Goal: Communication & Community: Answer question/provide support

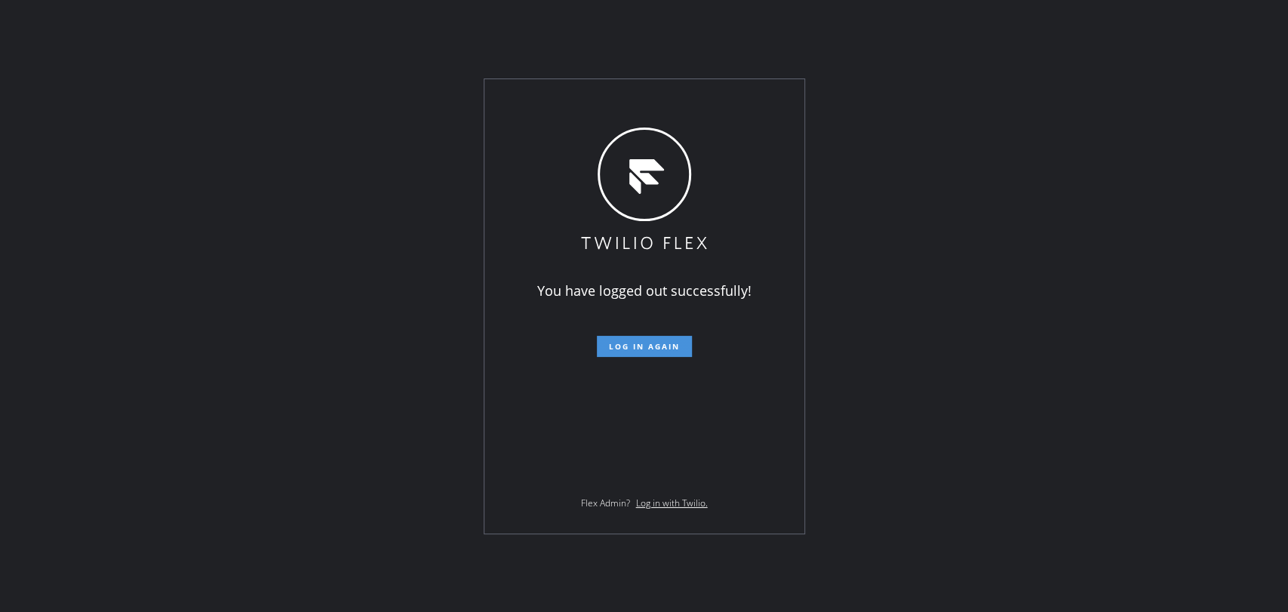
click at [625, 345] on span "Log in again" at bounding box center [644, 346] width 71 height 11
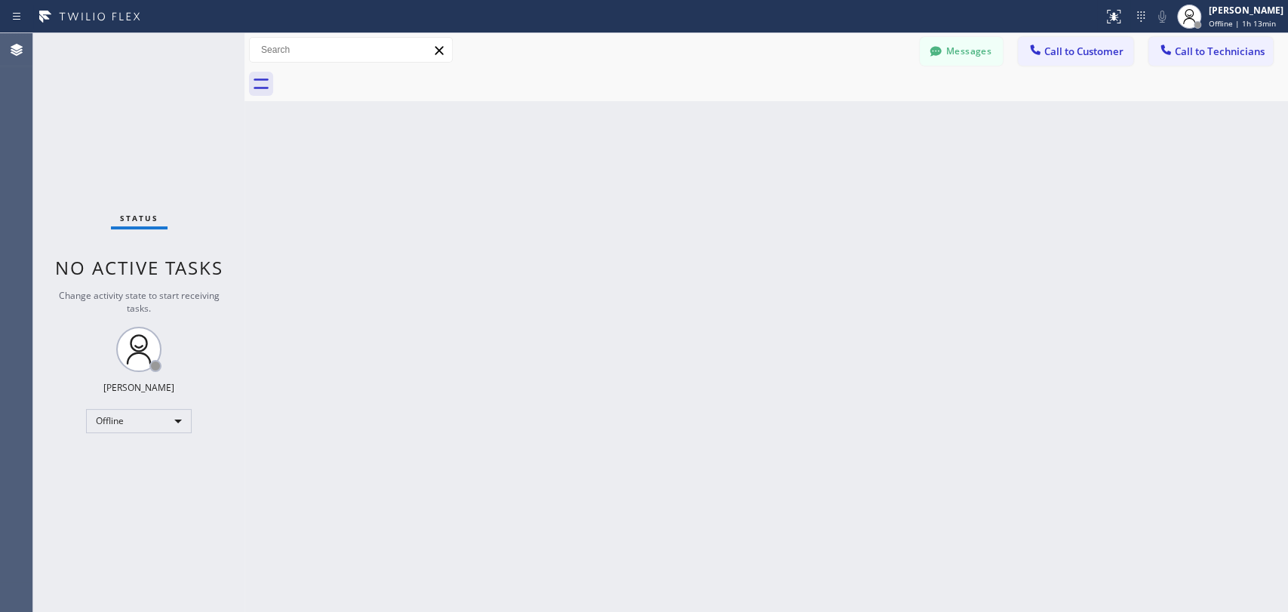
drag, startPoint x: 127, startPoint y: 438, endPoint x: 131, endPoint y: 425, distance: 13.6
click at [127, 437] on div "Status No active tasks Change activity state to start receiving tasks. [PERSON_…" at bounding box center [138, 322] width 211 height 579
click at [132, 424] on div "Offline" at bounding box center [139, 421] width 106 height 24
click at [133, 469] on li "Unavailable" at bounding box center [138, 477] width 103 height 18
click at [1158, 54] on icon at bounding box center [1165, 49] width 15 height 15
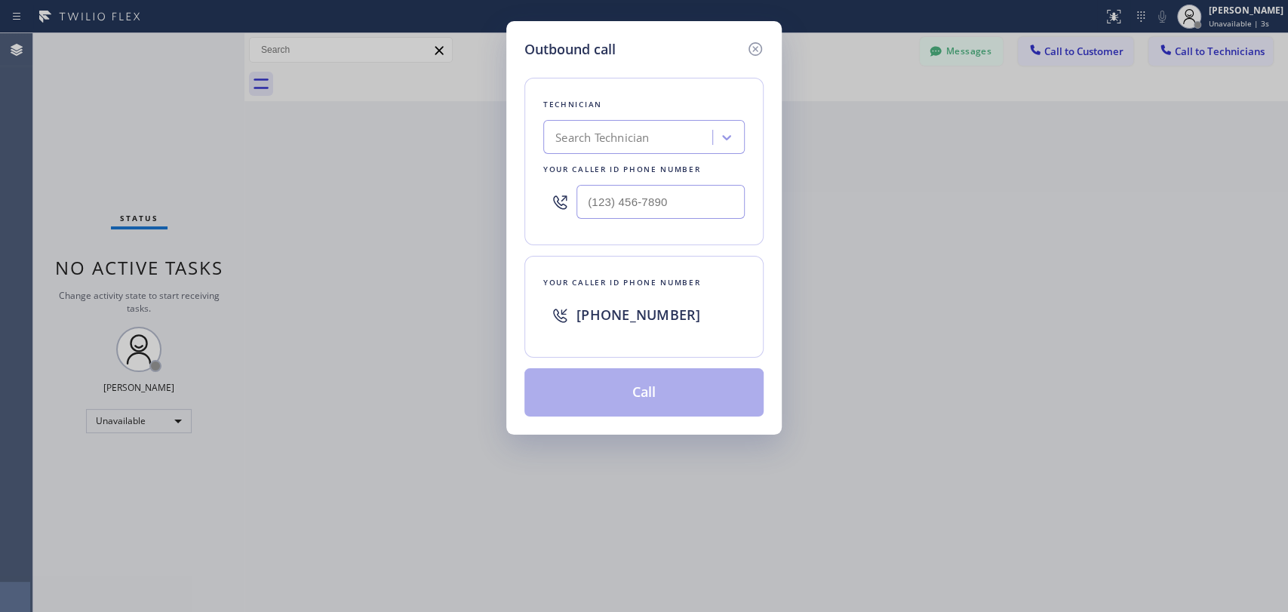
click at [637, 140] on div "Search Technician" at bounding box center [602, 137] width 94 height 17
type input "л"
type input "[PERSON_NAME]"
click at [661, 177] on div "[PERSON_NAME] [PERSON_NAME]" at bounding box center [643, 168] width 201 height 27
type input "[PHONE_NUMBER]"
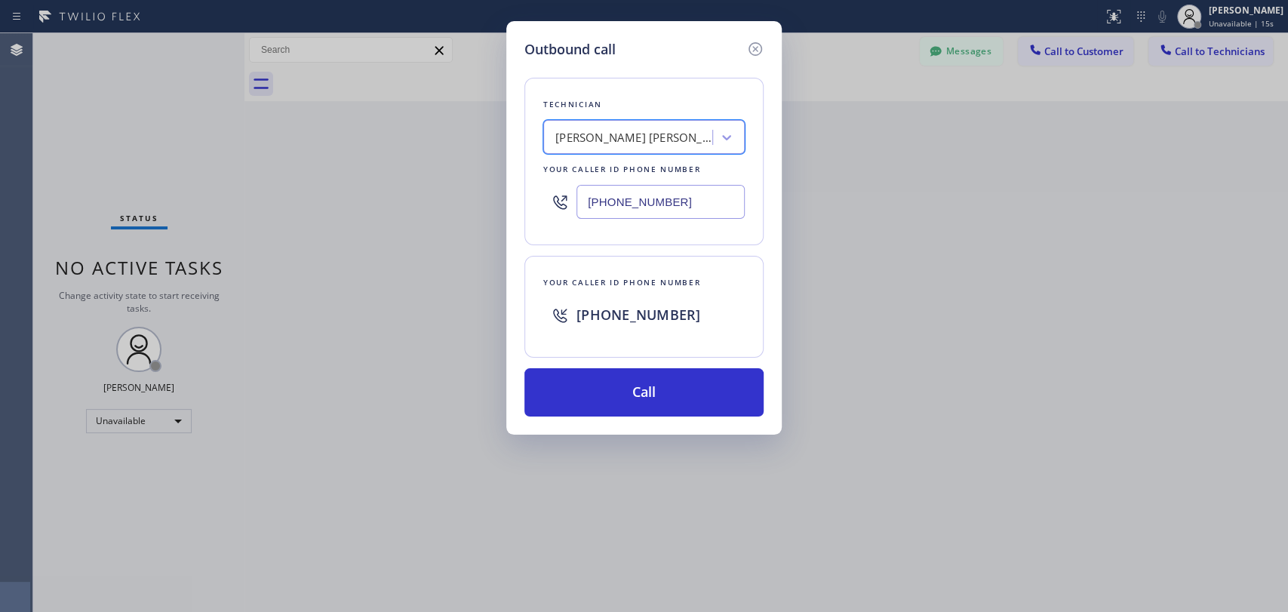
click at [664, 147] on div "[PERSON_NAME] [PERSON_NAME]" at bounding box center [630, 137] width 164 height 26
drag, startPoint x: 594, startPoint y: 395, endPoint x: 588, endPoint y: 383, distance: 13.8
click at [594, 394] on button "Call" at bounding box center [643, 392] width 239 height 48
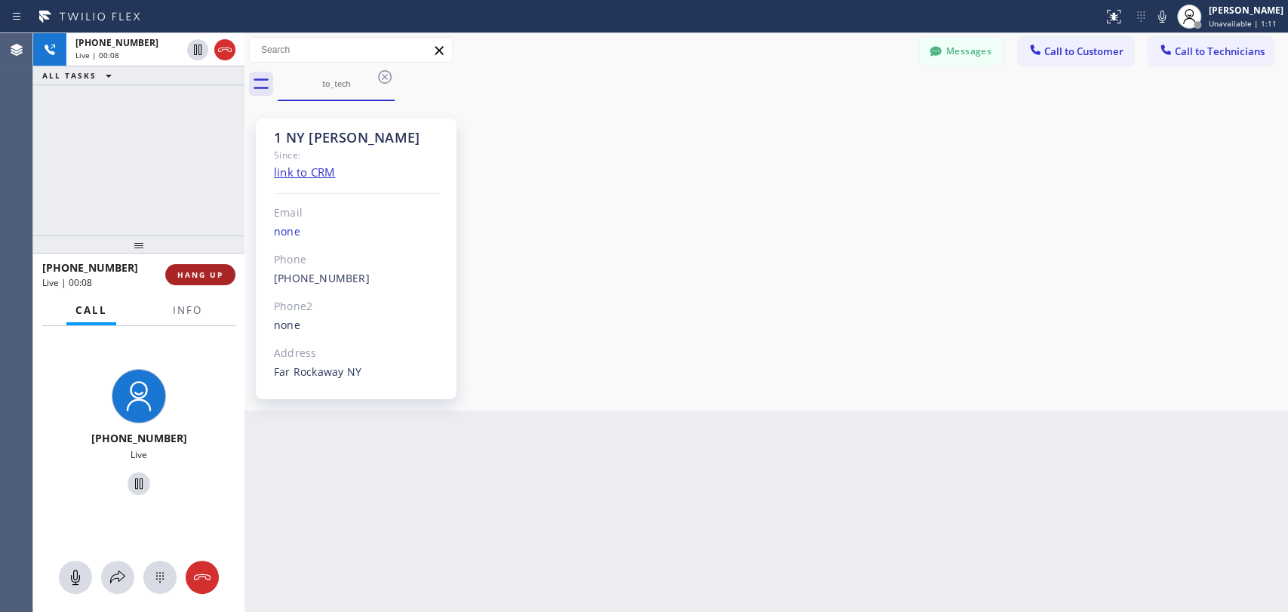
click at [199, 279] on span "HANG UP" at bounding box center [200, 274] width 46 height 11
click at [207, 269] on span "HANG UP" at bounding box center [200, 274] width 46 height 11
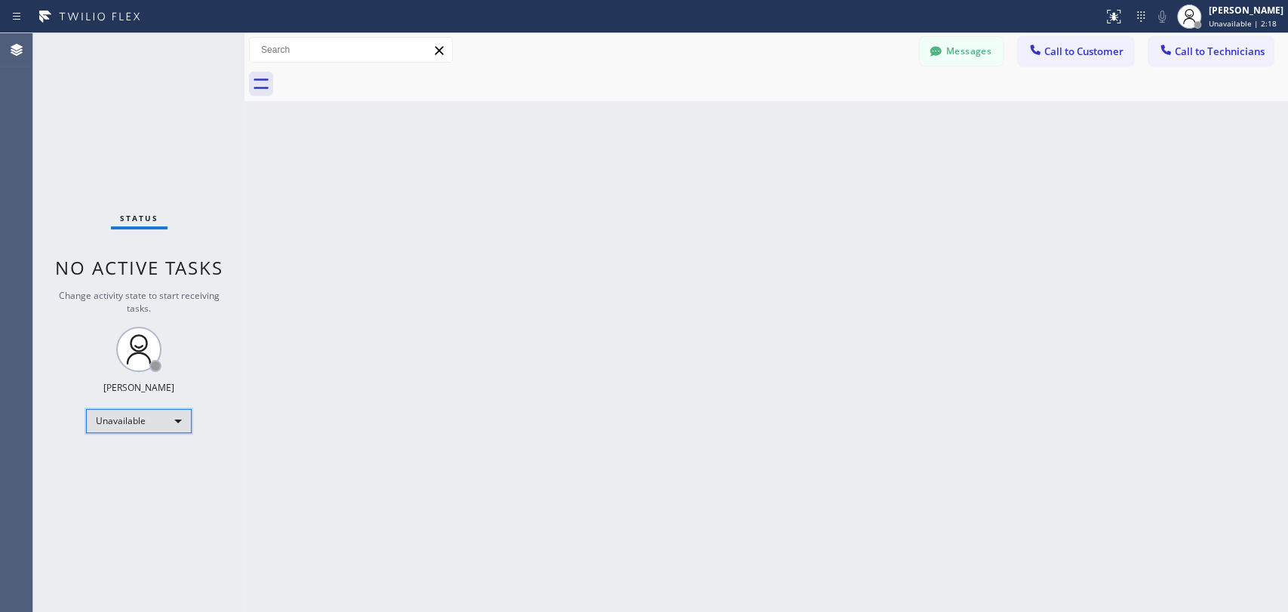
click at [167, 416] on div "Unavailable" at bounding box center [139, 421] width 106 height 24
drag, startPoint x: 161, startPoint y: 439, endPoint x: 157, endPoint y: 450, distance: 12.2
click at [157, 450] on ul "Offline Available Unavailable Break" at bounding box center [138, 468] width 104 height 75
click at [157, 451] on li "Available" at bounding box center [138, 459] width 103 height 18
click at [169, 416] on div "Available" at bounding box center [139, 414] width 106 height 24
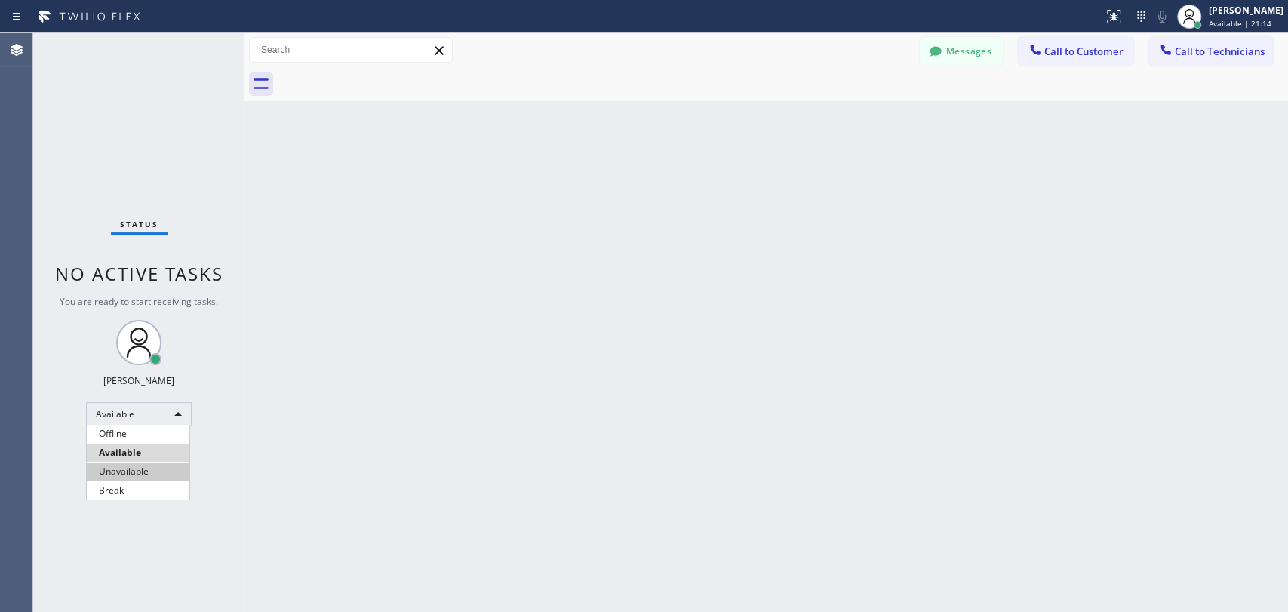
click at [144, 466] on li "Unavailable" at bounding box center [138, 471] width 103 height 18
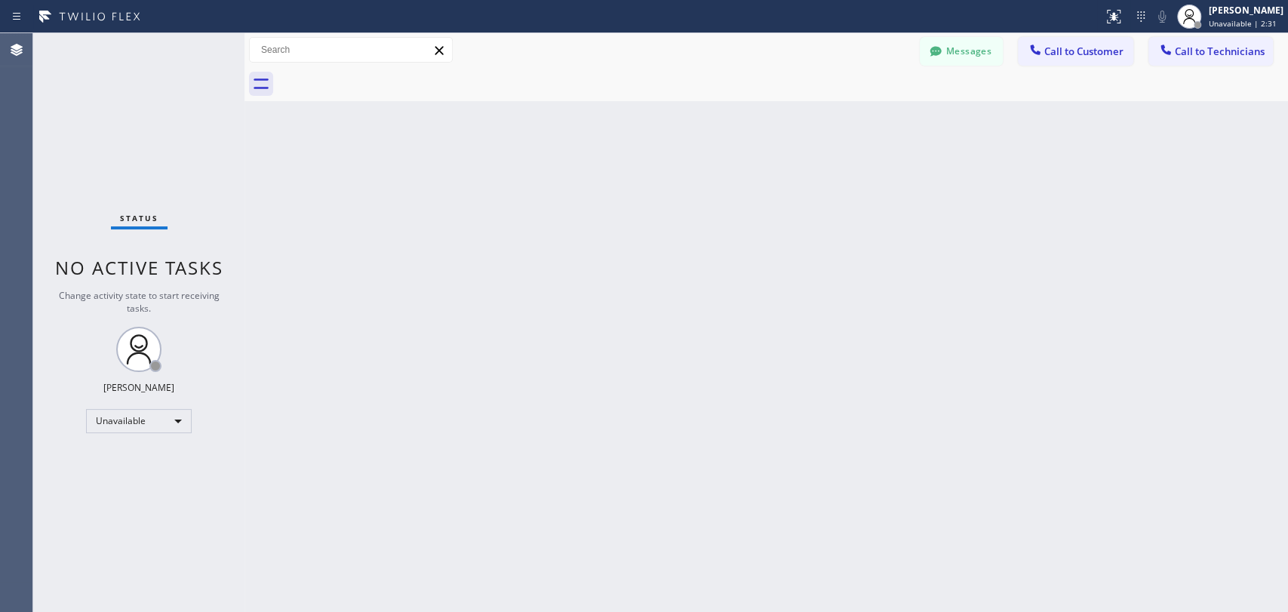
drag, startPoint x: 1056, startPoint y: 567, endPoint x: 1047, endPoint y: 539, distance: 29.3
click at [1056, 550] on div "Back to Dashboard Change Sender ID Customers Technicians KA [PERSON_NAME] [DATE…" at bounding box center [765, 322] width 1043 height 579
click at [1050, 471] on div "Back to Dashboard Change Sender ID Customers Technicians KA [PERSON_NAME] [DATE…" at bounding box center [765, 322] width 1043 height 579
drag, startPoint x: 1215, startPoint y: 54, endPoint x: 1202, endPoint y: 51, distance: 13.9
click at [1158, 51] on span "Call to Technicians" at bounding box center [1220, 52] width 90 height 14
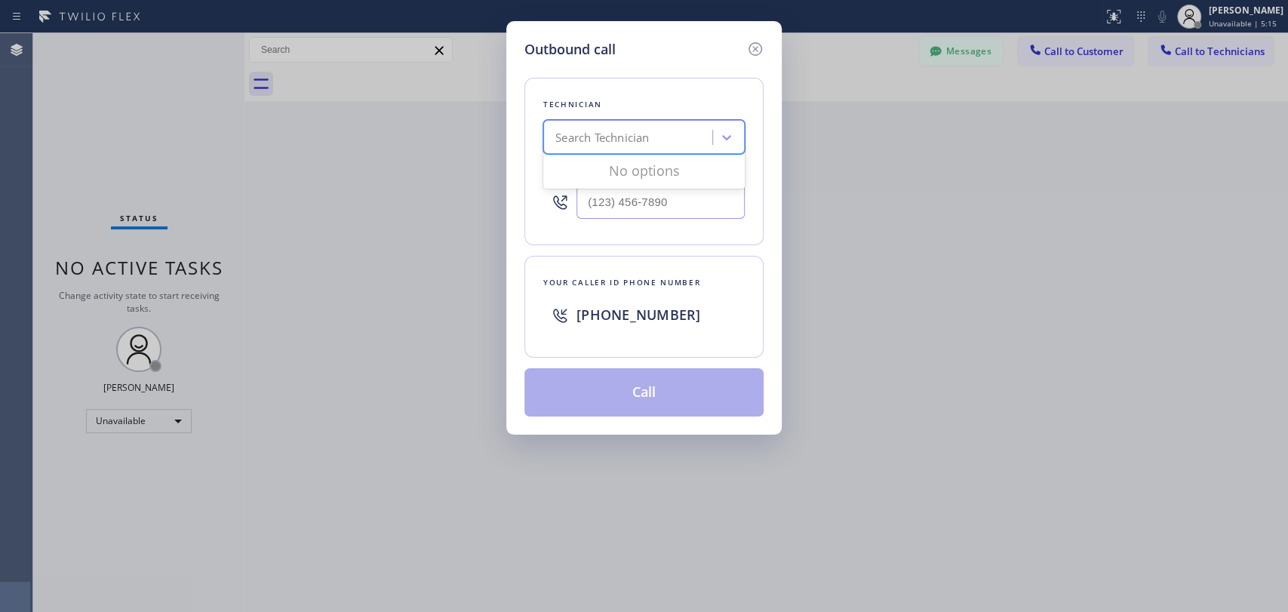
click at [581, 141] on div "Search Technician" at bounding box center [602, 137] width 94 height 17
type input "[PERSON_NAME]"
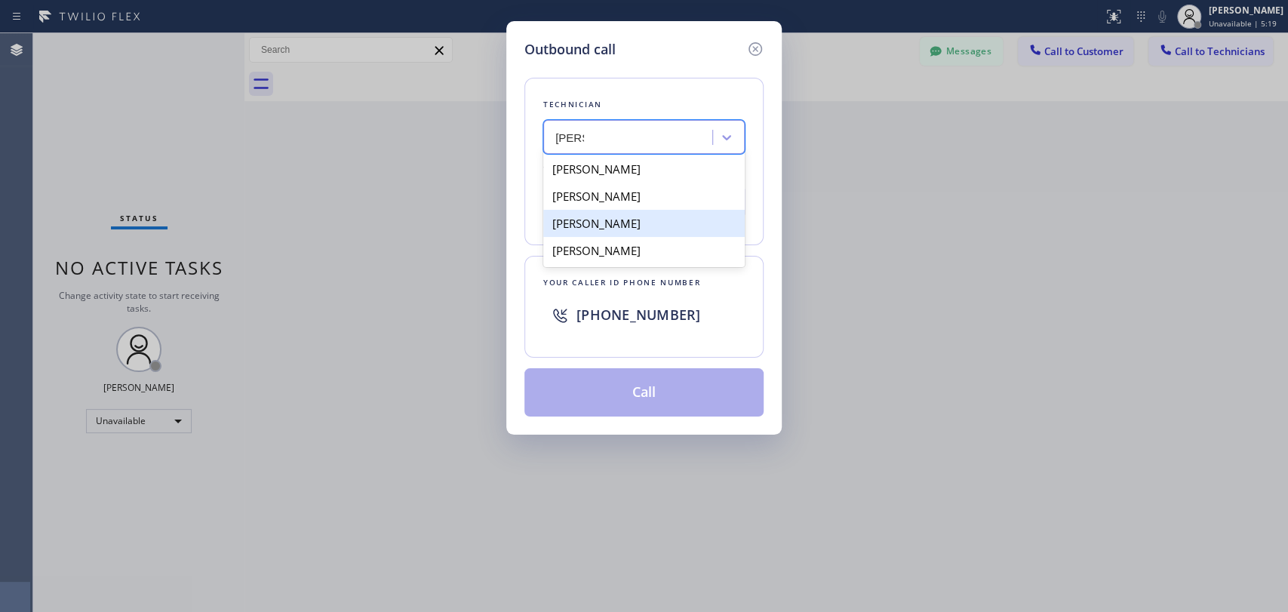
click at [643, 221] on div "[PERSON_NAME]" at bounding box center [643, 223] width 201 height 27
type input "[PHONE_NUMBER]"
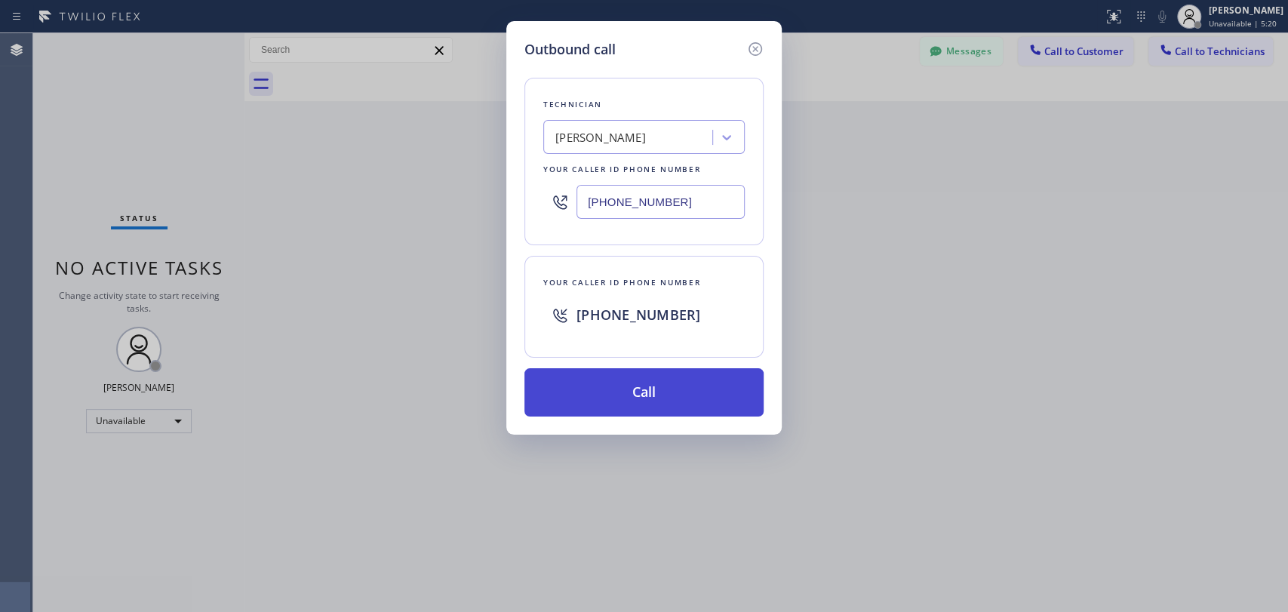
click at [649, 388] on button "Call" at bounding box center [643, 392] width 239 height 48
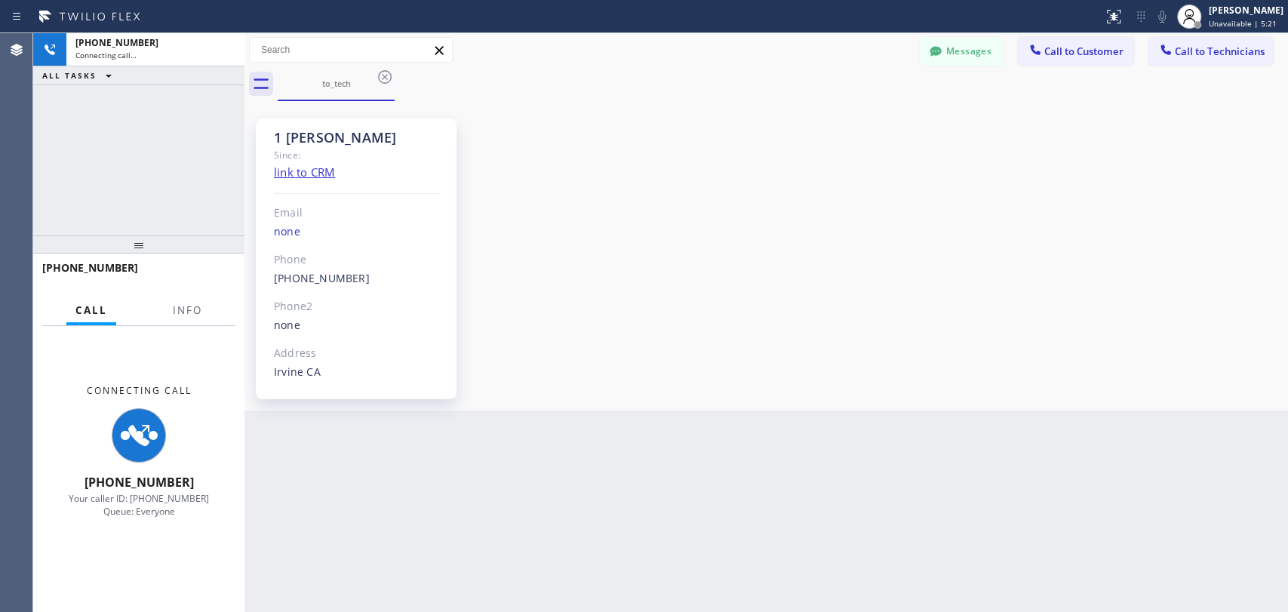
scroll to position [8093, 0]
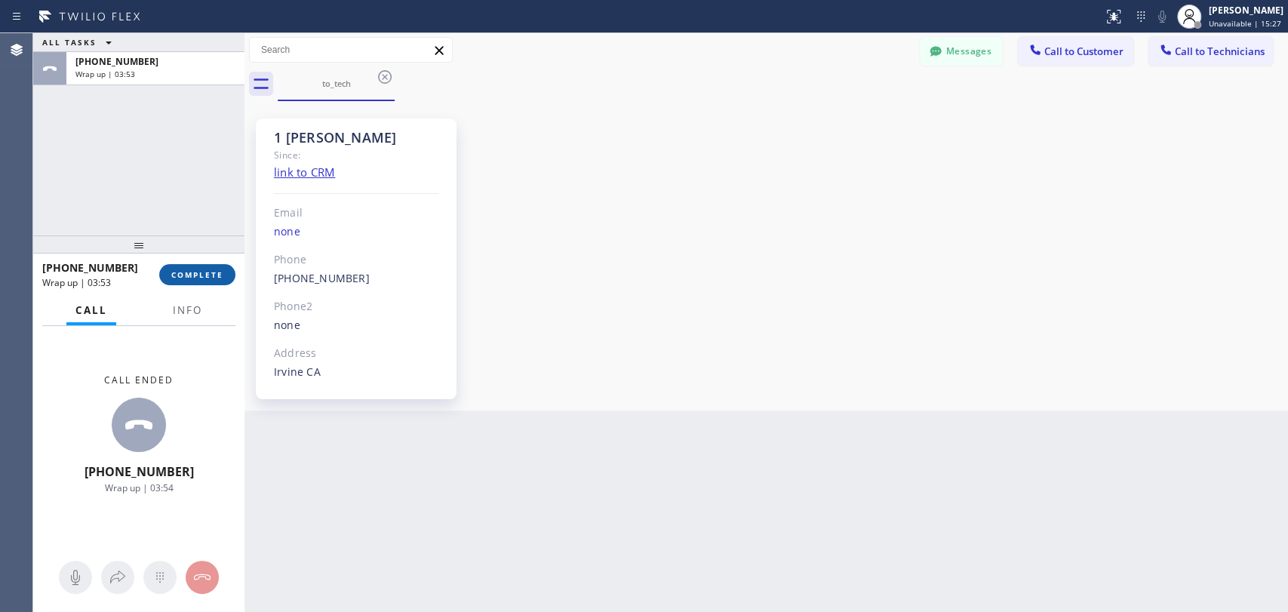
click at [212, 278] on span "COMPLETE" at bounding box center [197, 274] width 52 height 11
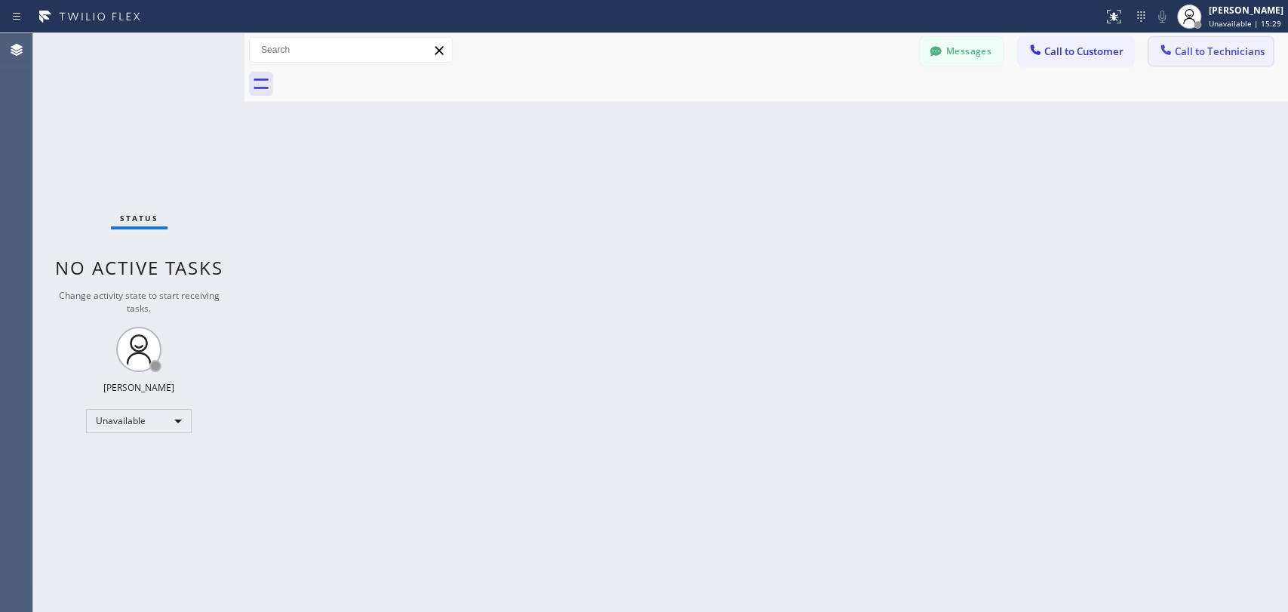
click at [1158, 55] on span "Call to Technicians" at bounding box center [1220, 52] width 90 height 14
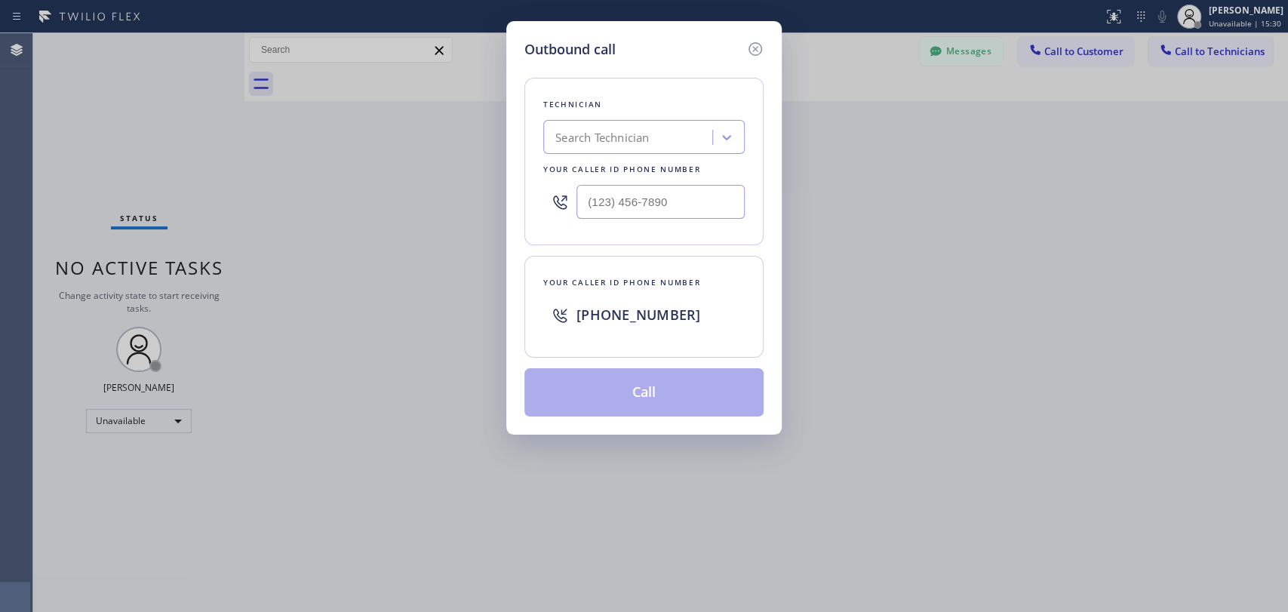
click at [631, 139] on div "Search Technician" at bounding box center [602, 137] width 94 height 17
type input "[PERSON_NAME]"
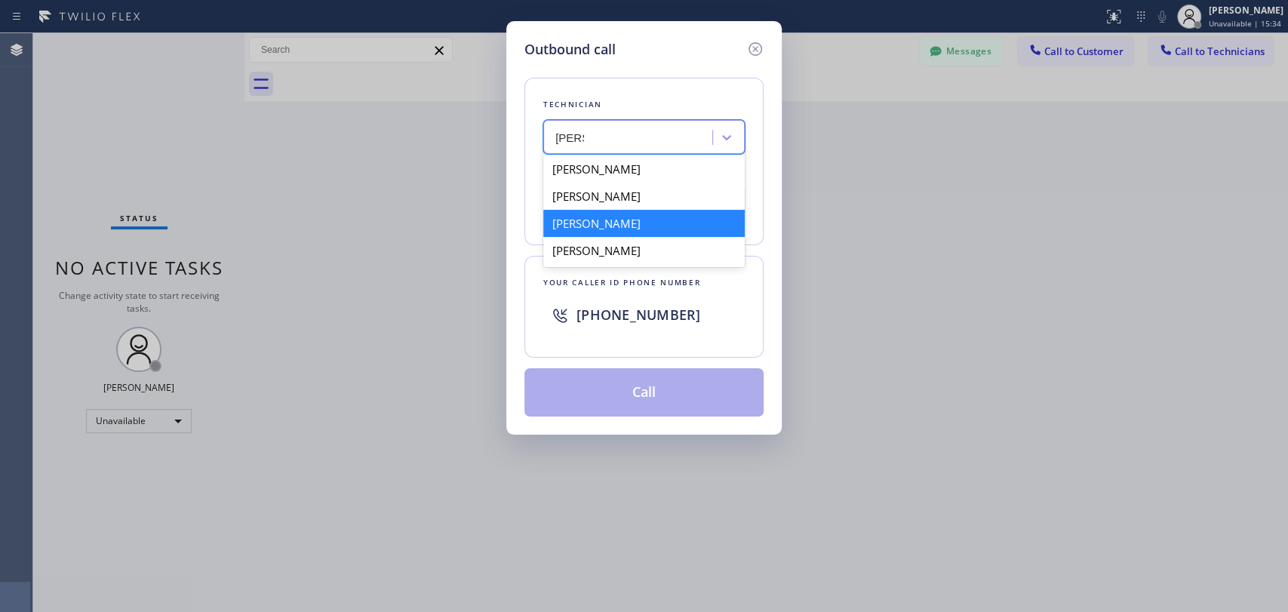
click at [650, 226] on div "[PERSON_NAME]" at bounding box center [643, 223] width 201 height 27
type input "[PHONE_NUMBER]"
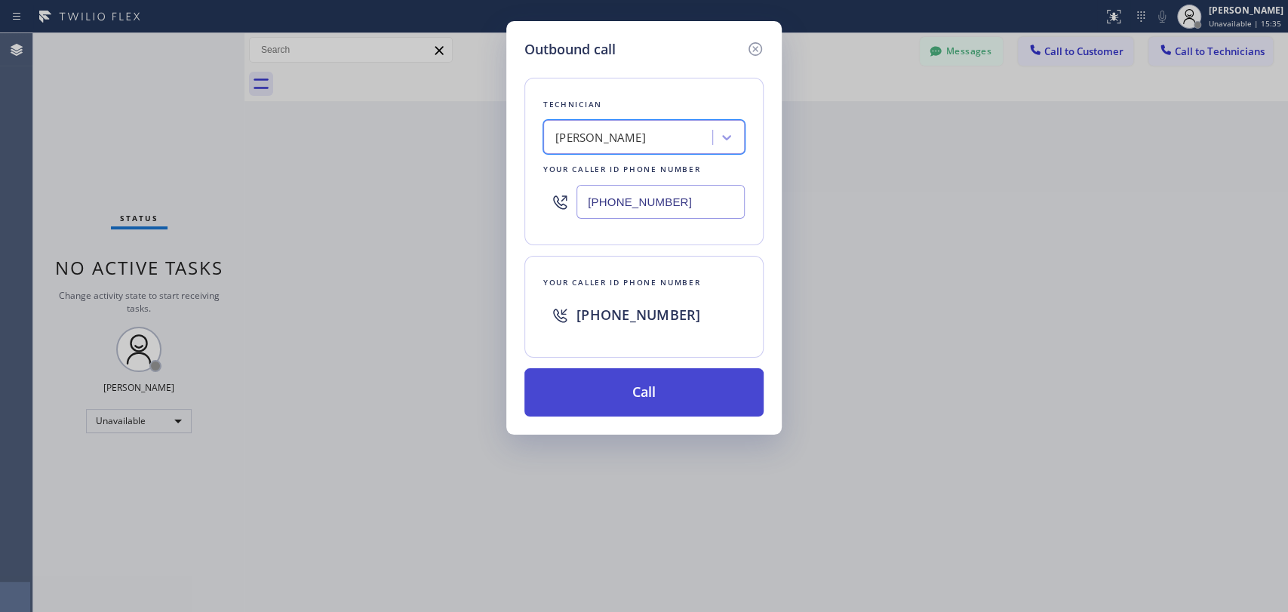
click at [630, 384] on button "Call" at bounding box center [643, 392] width 239 height 48
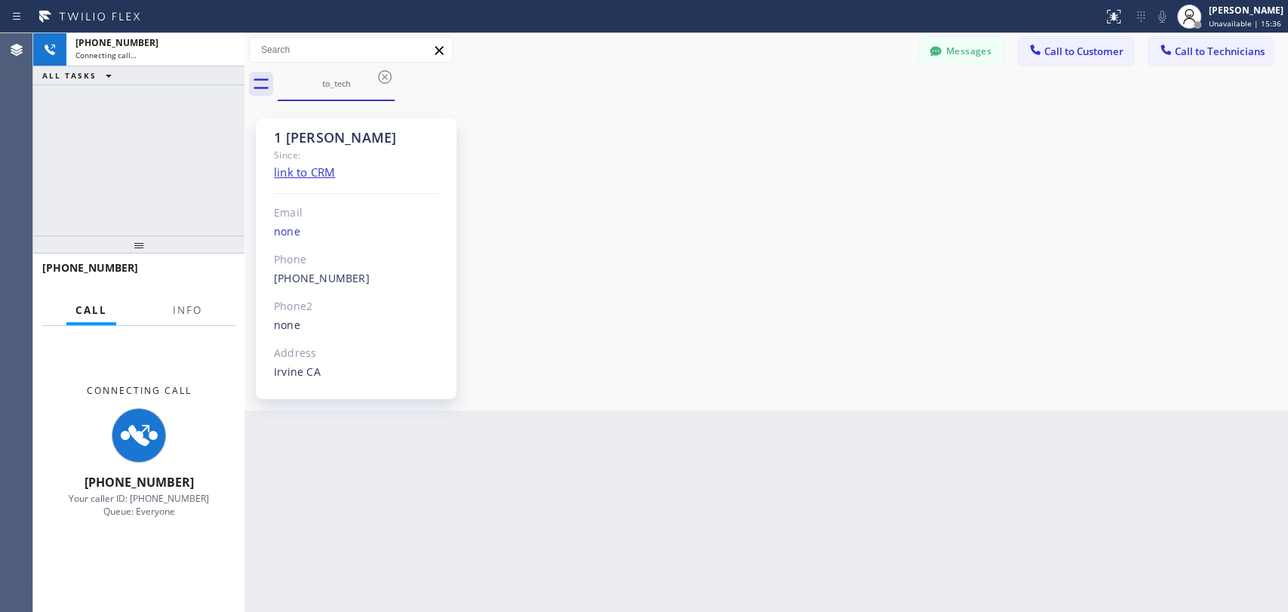
scroll to position [8093, 0]
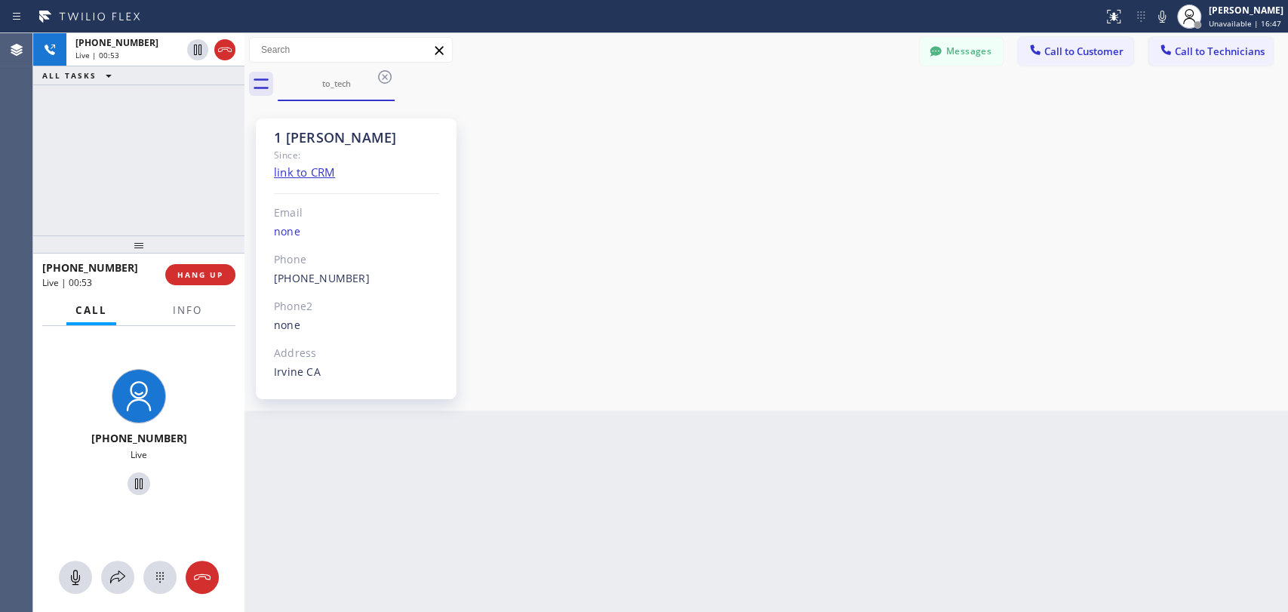
click at [1060, 198] on div "1 [PERSON_NAME] Since: link to CRM Email none Phone [PHONE_NUMBER] Outbound cal…" at bounding box center [766, 256] width 1036 height 302
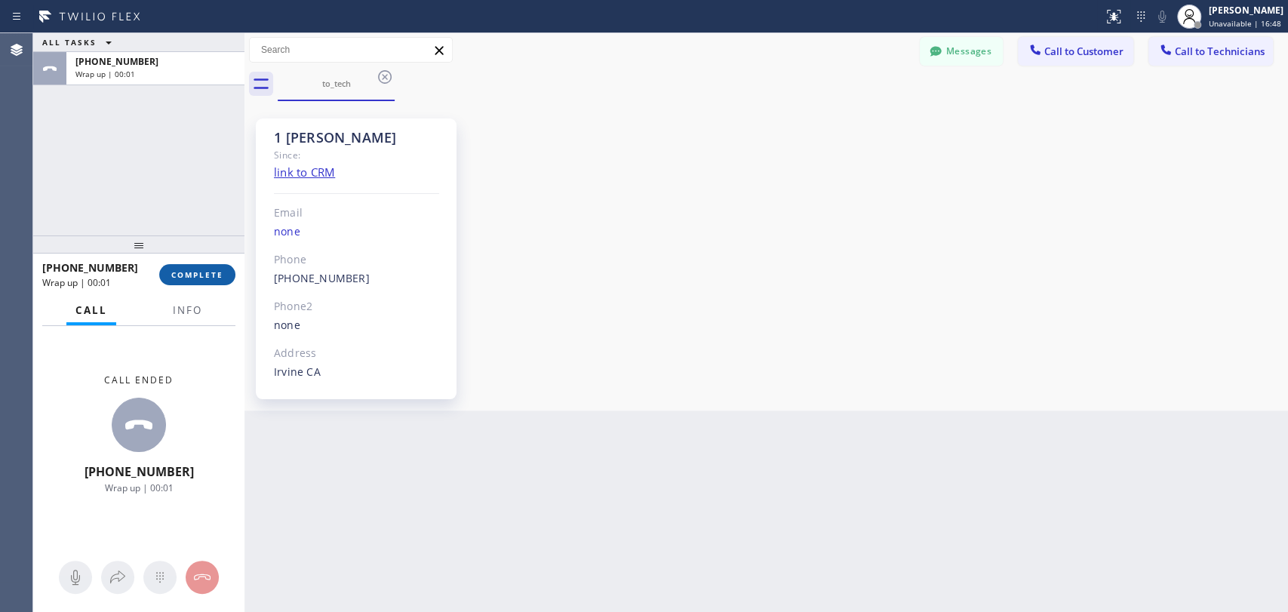
click at [193, 267] on button "COMPLETE" at bounding box center [197, 274] width 76 height 21
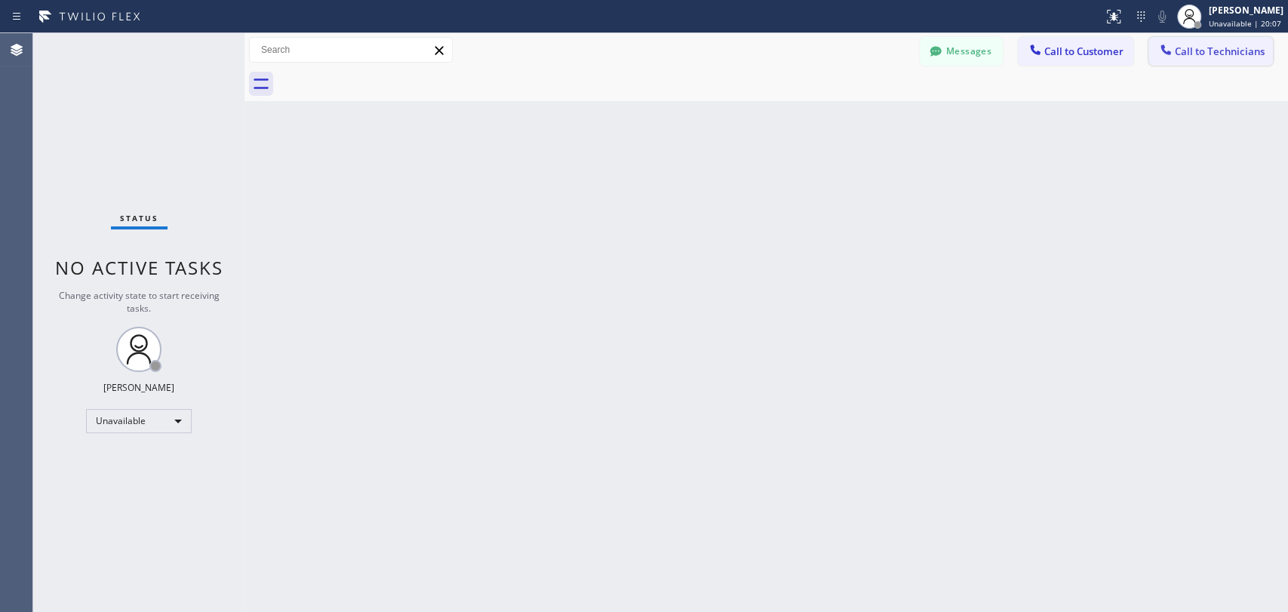
click at [1158, 54] on icon at bounding box center [1165, 49] width 15 height 15
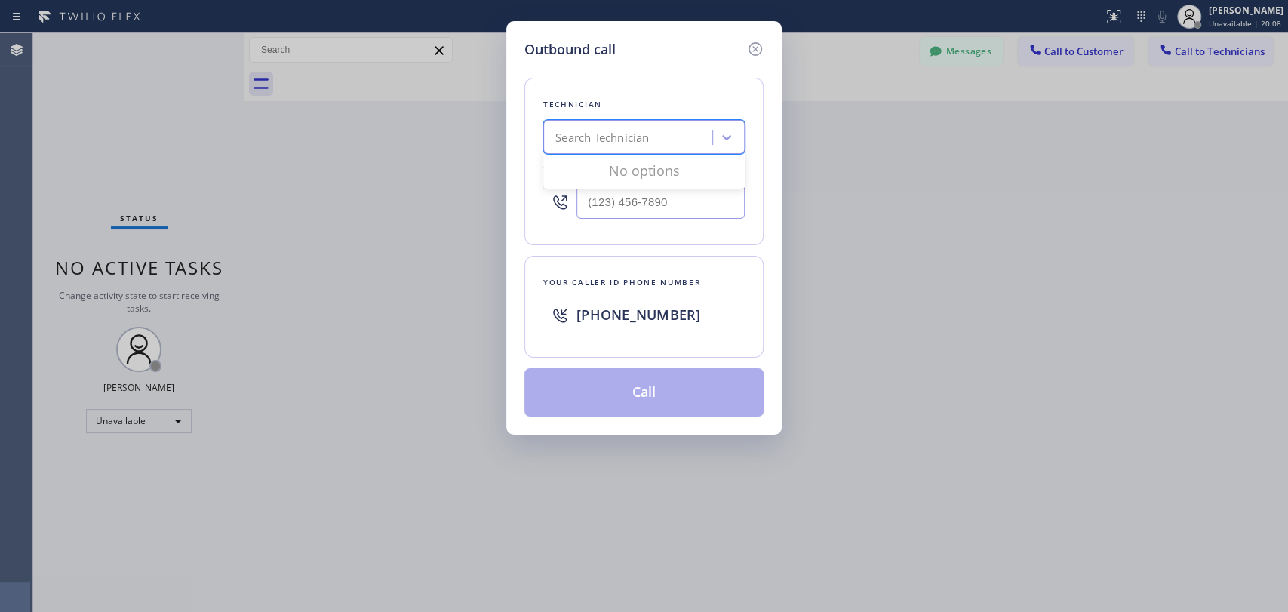
click at [600, 137] on div "Search Technician" at bounding box center [602, 137] width 94 height 17
type input "[PERSON_NAME]"
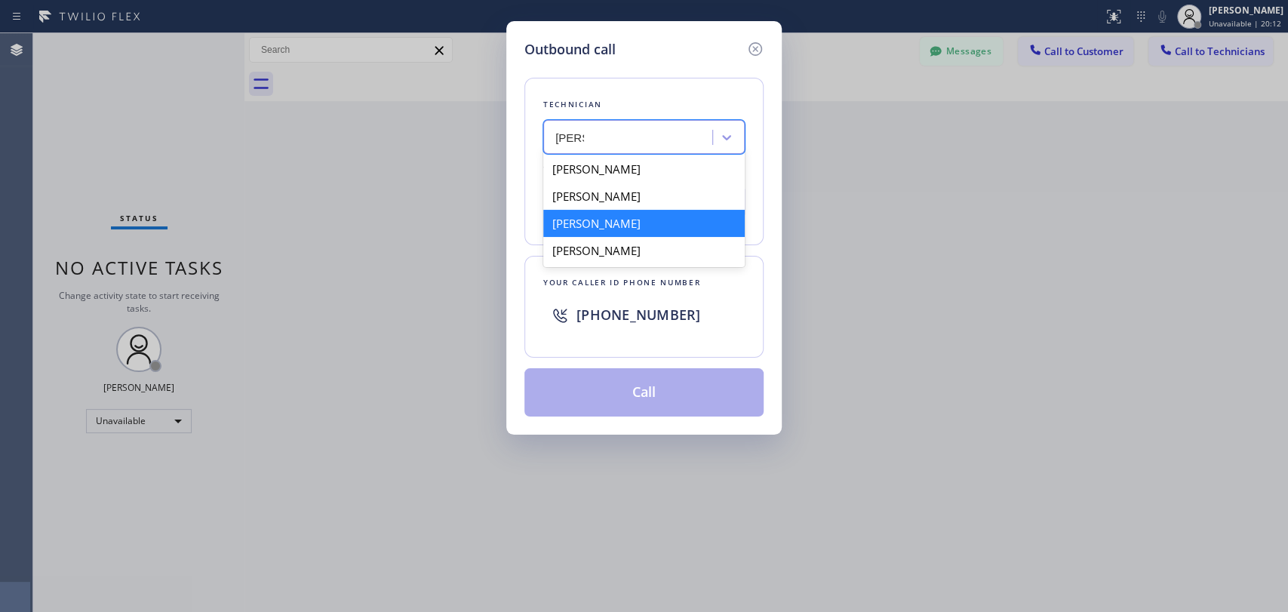
click at [640, 225] on div "[PERSON_NAME]" at bounding box center [643, 223] width 201 height 27
type input "[PHONE_NUMBER]"
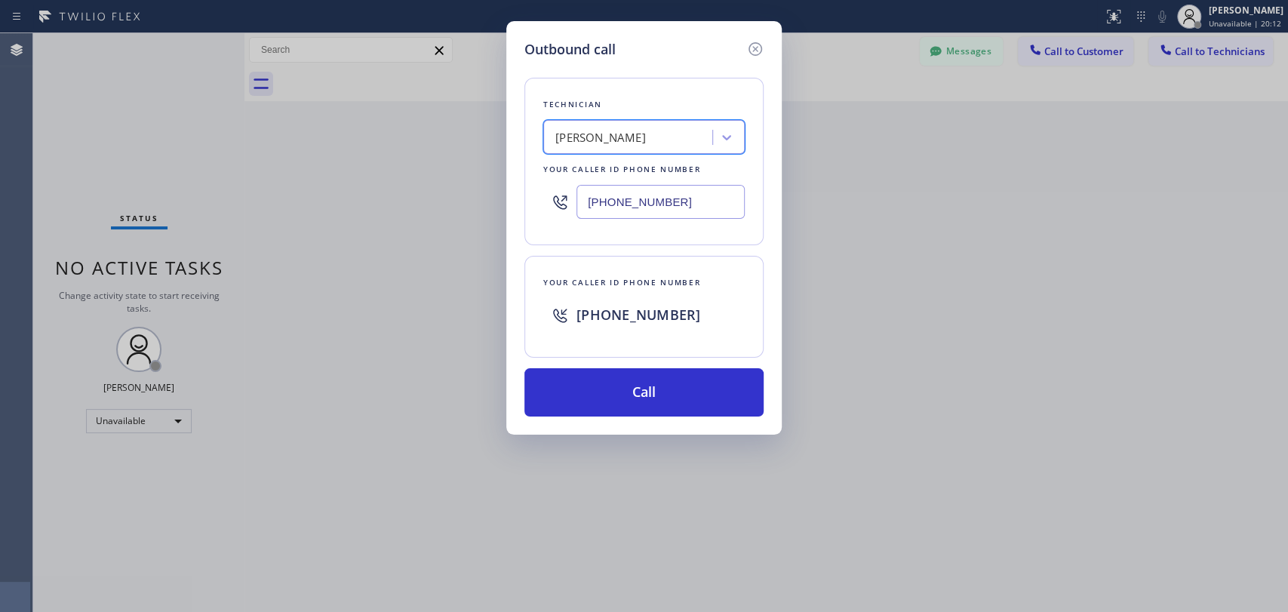
click at [628, 196] on input "[PHONE_NUMBER]" at bounding box center [660, 202] width 168 height 34
click at [634, 201] on input "[PHONE_NUMBER]" at bounding box center [660, 202] width 168 height 34
click at [621, 208] on input "[PHONE_NUMBER]" at bounding box center [660, 202] width 168 height 34
click at [997, 183] on div "Outbound call Technician [PERSON_NAME] Your caller id phone number [PHONE_NUMBE…" at bounding box center [644, 306] width 1288 height 612
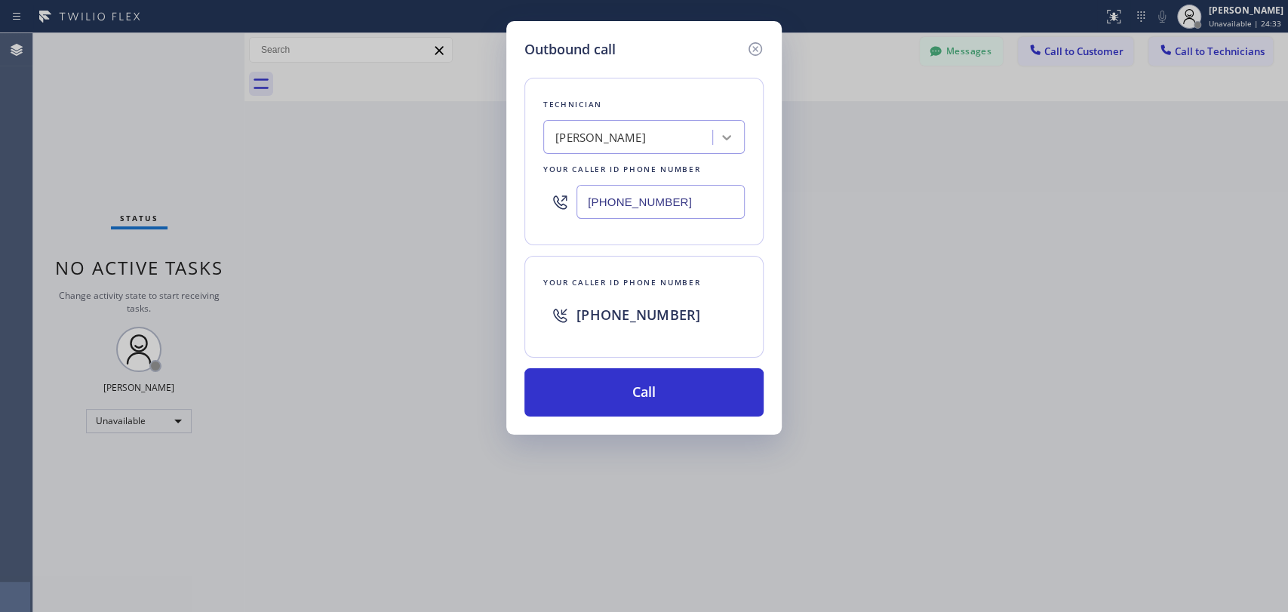
click at [728, 137] on icon at bounding box center [726, 137] width 9 height 5
type input "[PERSON_NAME]"
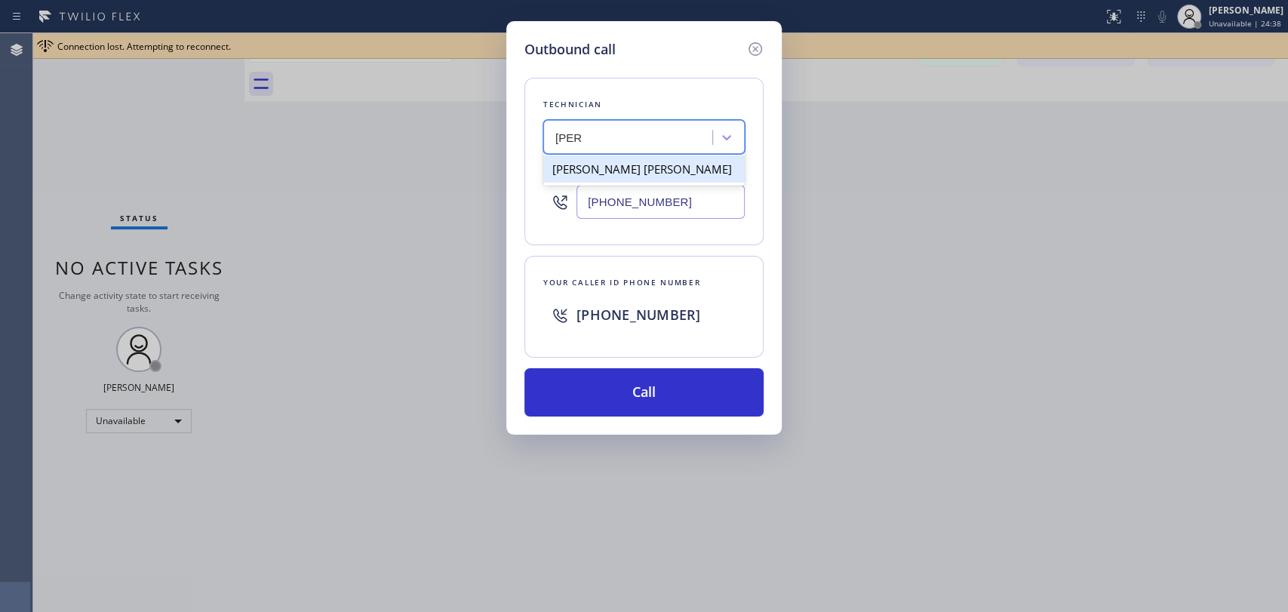
click at [646, 164] on div "[PERSON_NAME] [PERSON_NAME]" at bounding box center [643, 168] width 201 height 27
type input "[PHONE_NUMBER]"
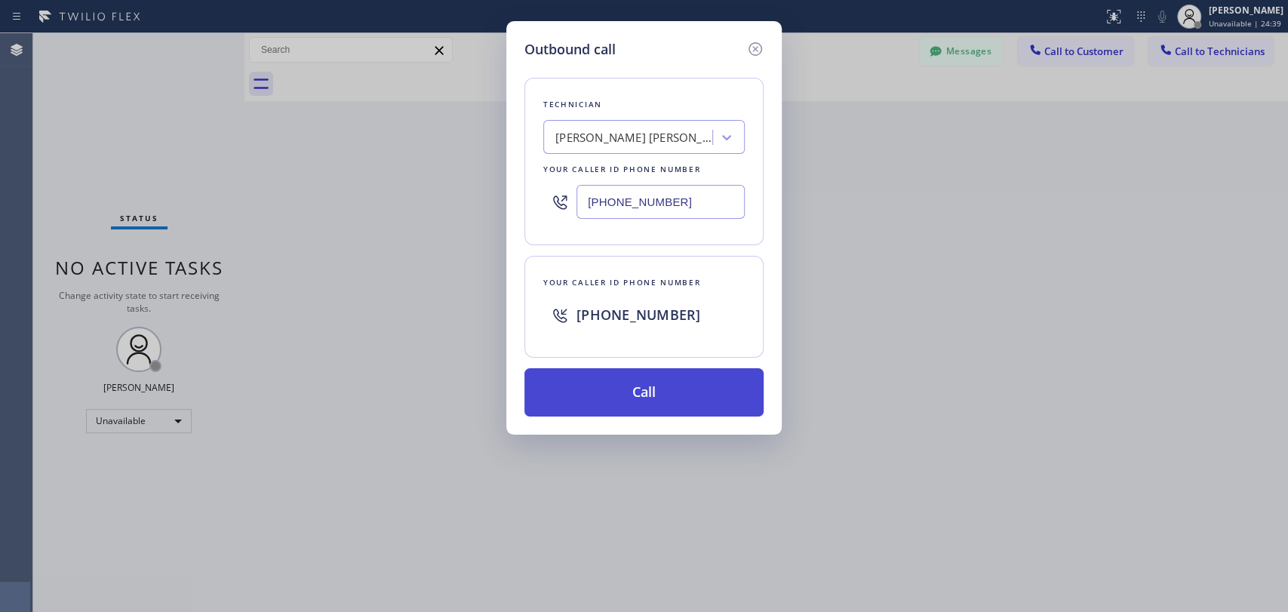
click at [620, 392] on button "Call" at bounding box center [643, 392] width 239 height 48
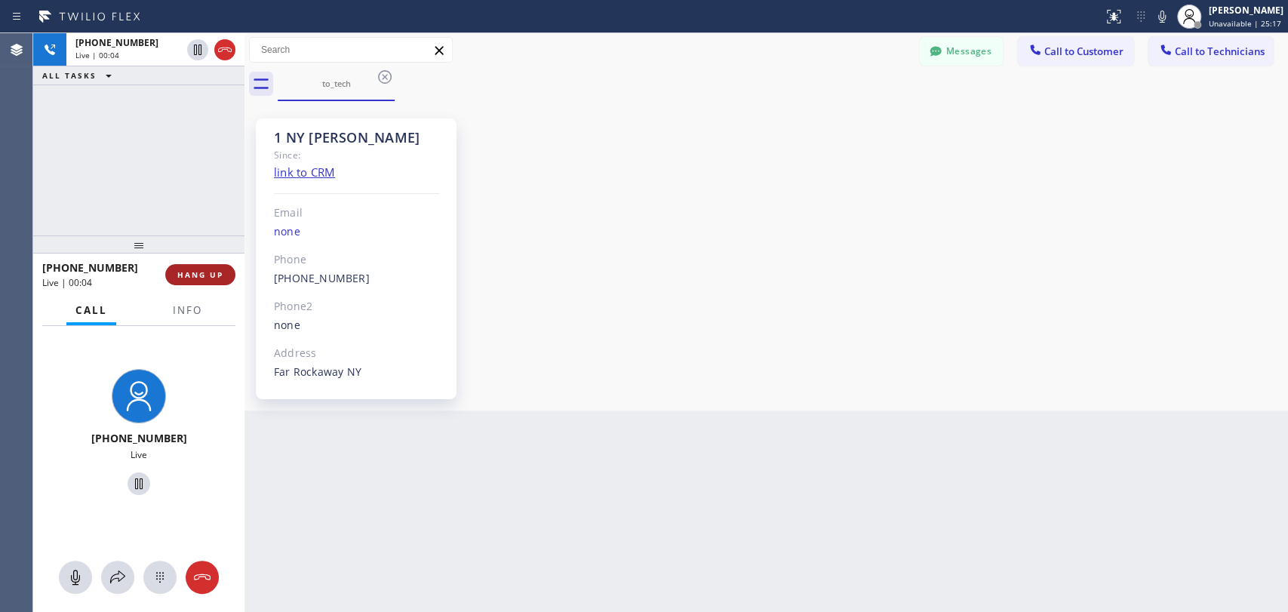
click at [203, 272] on span "HANG UP" at bounding box center [200, 274] width 46 height 11
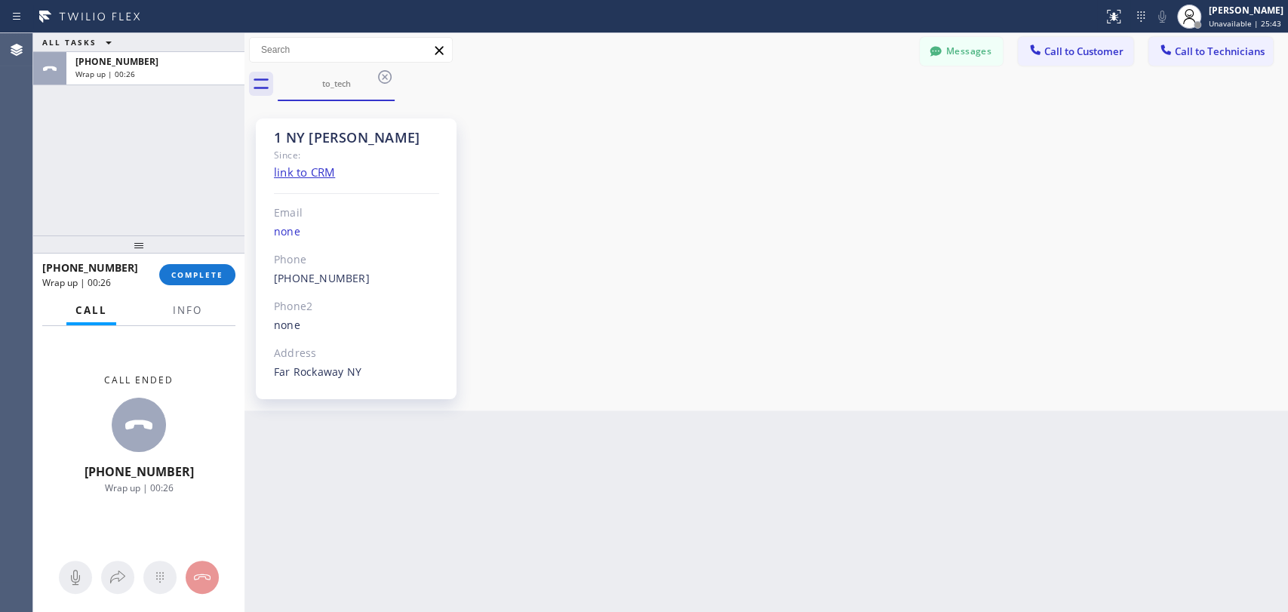
click at [1030, 211] on div "1 NY [PERSON_NAME] Since: link to CRM Email none Phone [PHONE_NUMBER] Outbound …" at bounding box center [766, 256] width 1036 height 302
click at [203, 276] on span "COMPLETE" at bounding box center [197, 274] width 52 height 11
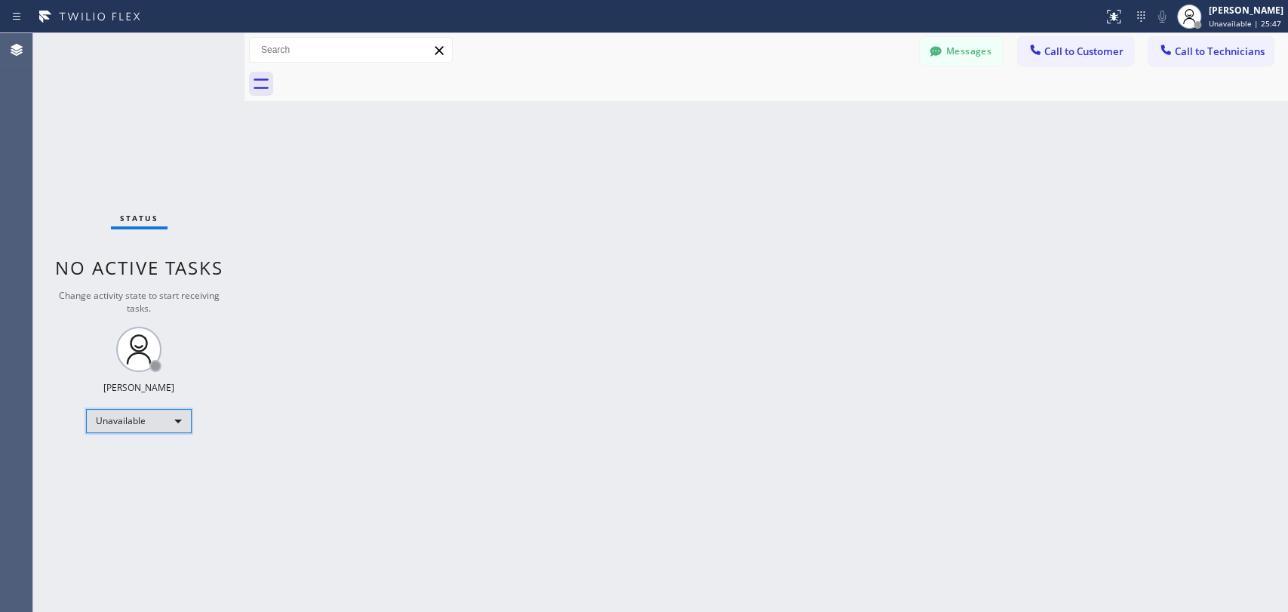
click at [122, 424] on div "Unavailable" at bounding box center [139, 421] width 106 height 24
click at [133, 459] on li "Available" at bounding box center [138, 459] width 103 height 18
click at [1158, 45] on span "Call to Technicians" at bounding box center [1220, 52] width 90 height 14
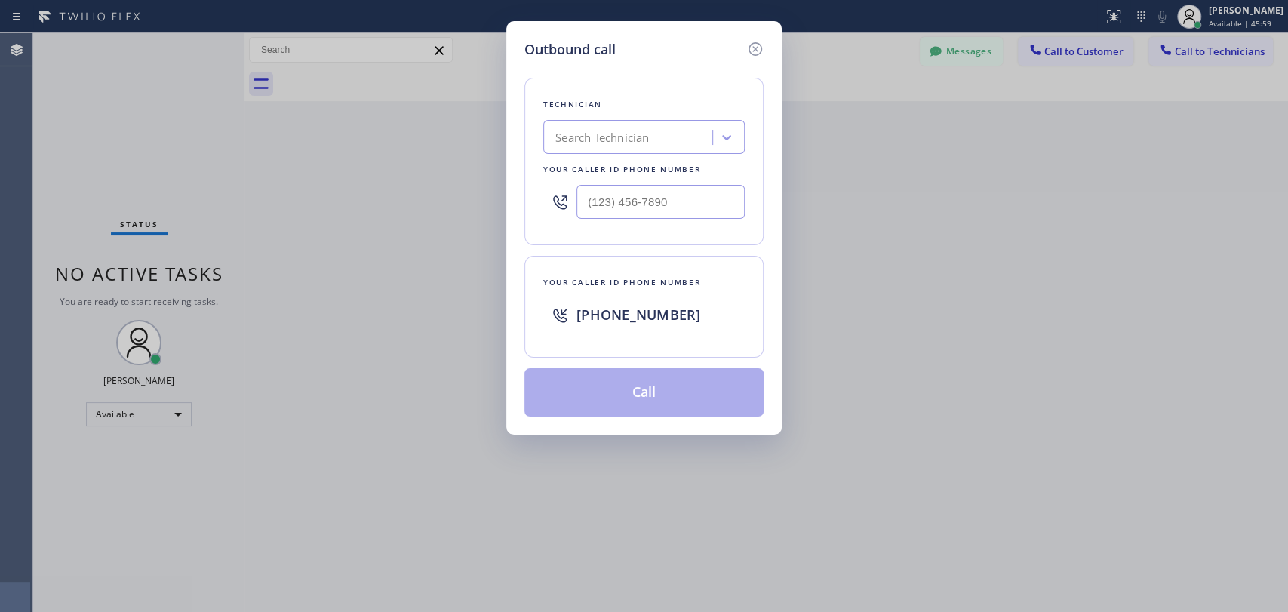
click at [661, 133] on div "Search Technician" at bounding box center [630, 137] width 164 height 26
type input "[PERSON_NAME]"
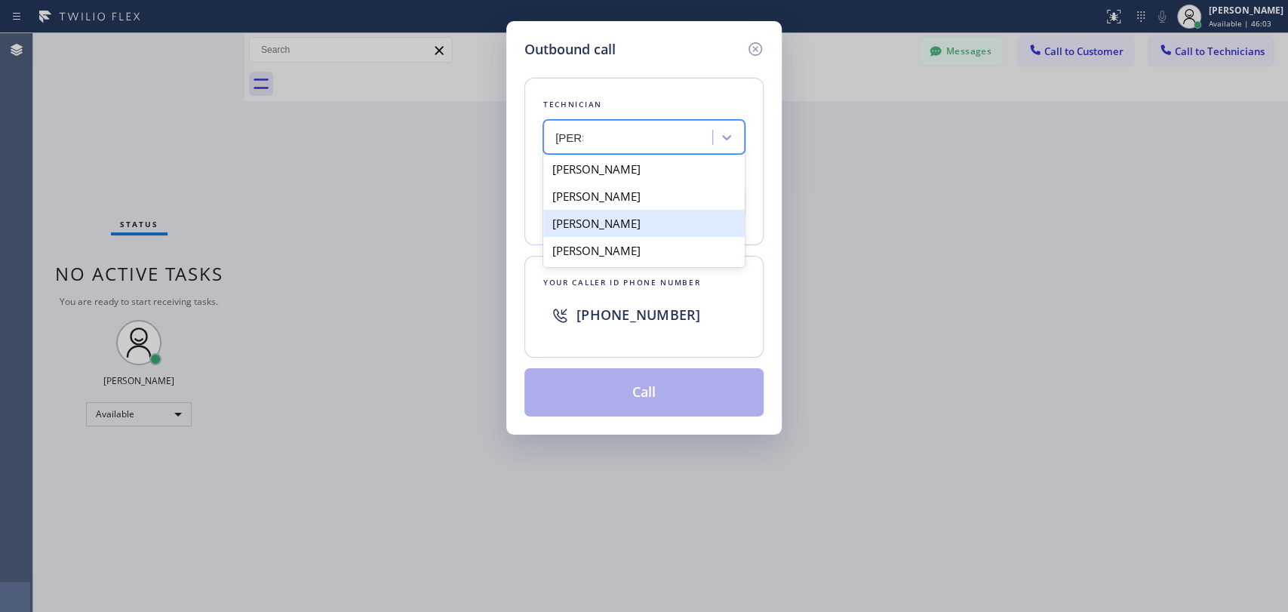
click at [640, 226] on div "[PERSON_NAME]" at bounding box center [643, 223] width 201 height 27
type input "[PHONE_NUMBER]"
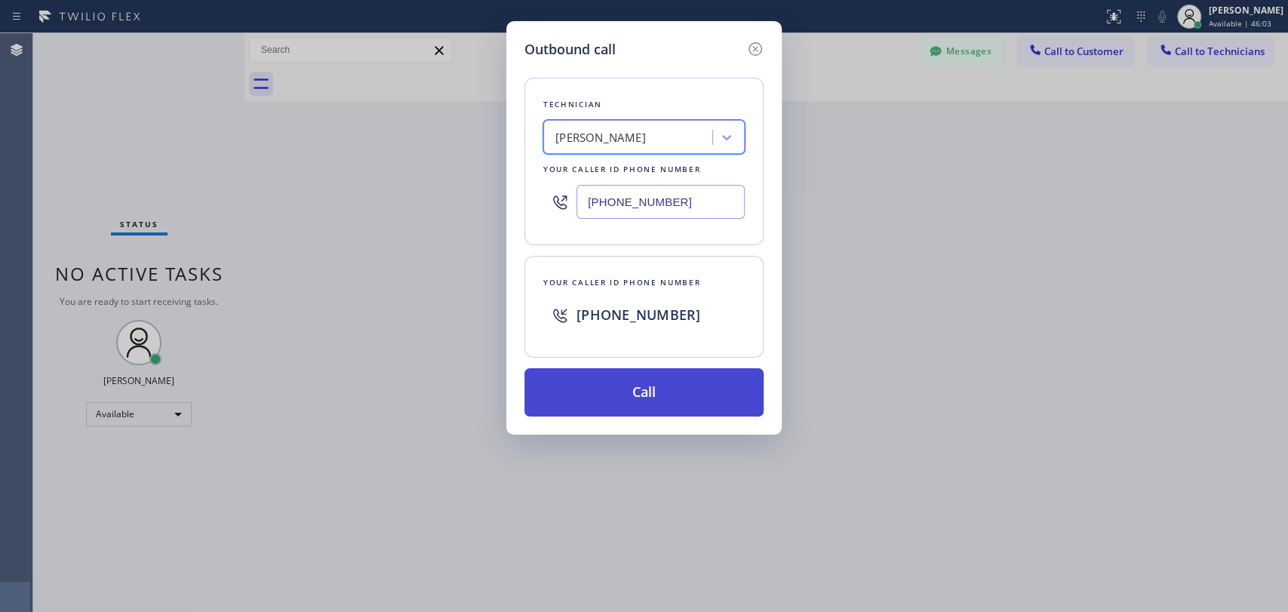
click at [670, 386] on button "Call" at bounding box center [643, 392] width 239 height 48
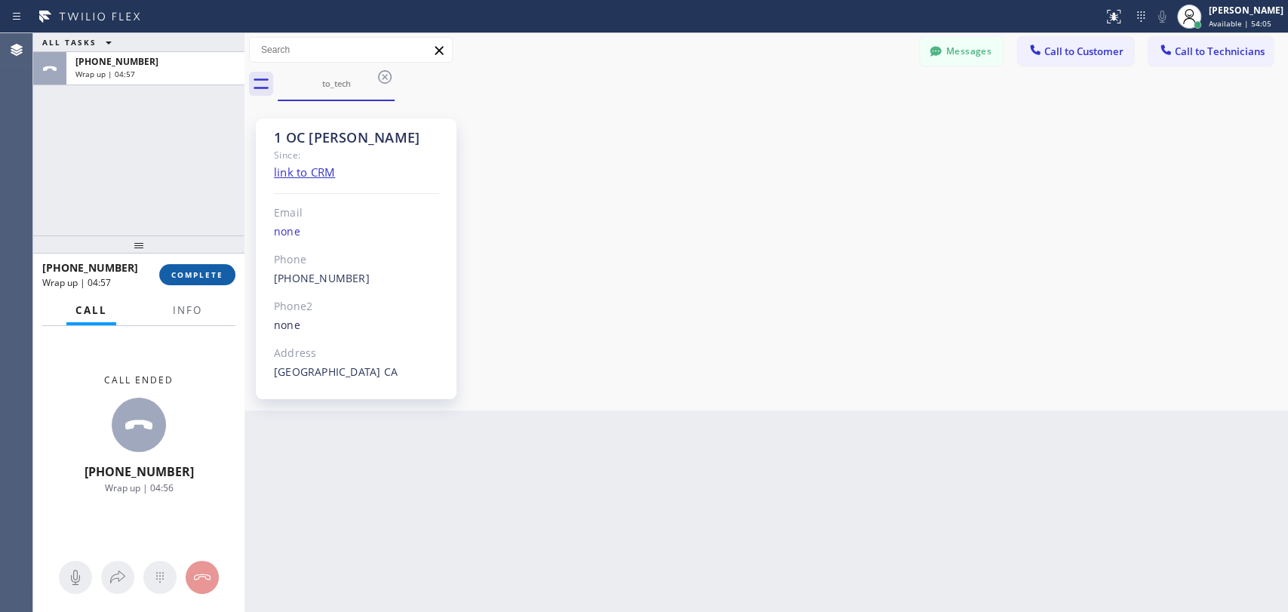
click at [203, 273] on span "COMPLETE" at bounding box center [197, 274] width 52 height 11
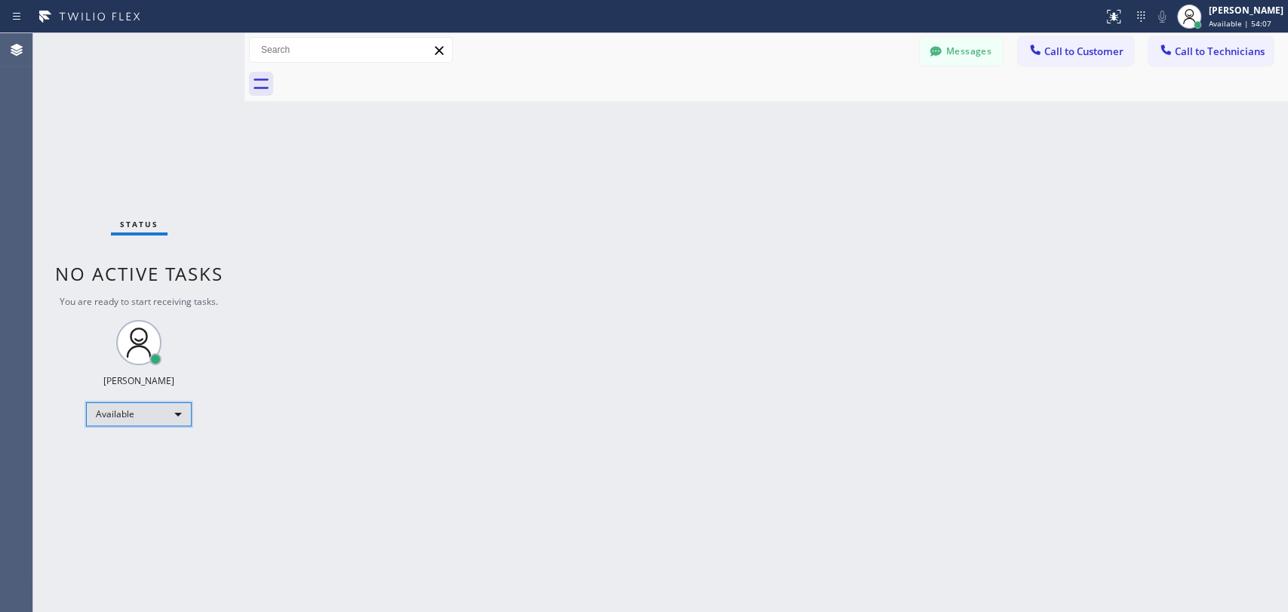
click at [127, 406] on div "Available" at bounding box center [139, 414] width 106 height 24
click at [134, 435] on li "Offline" at bounding box center [138, 434] width 103 height 18
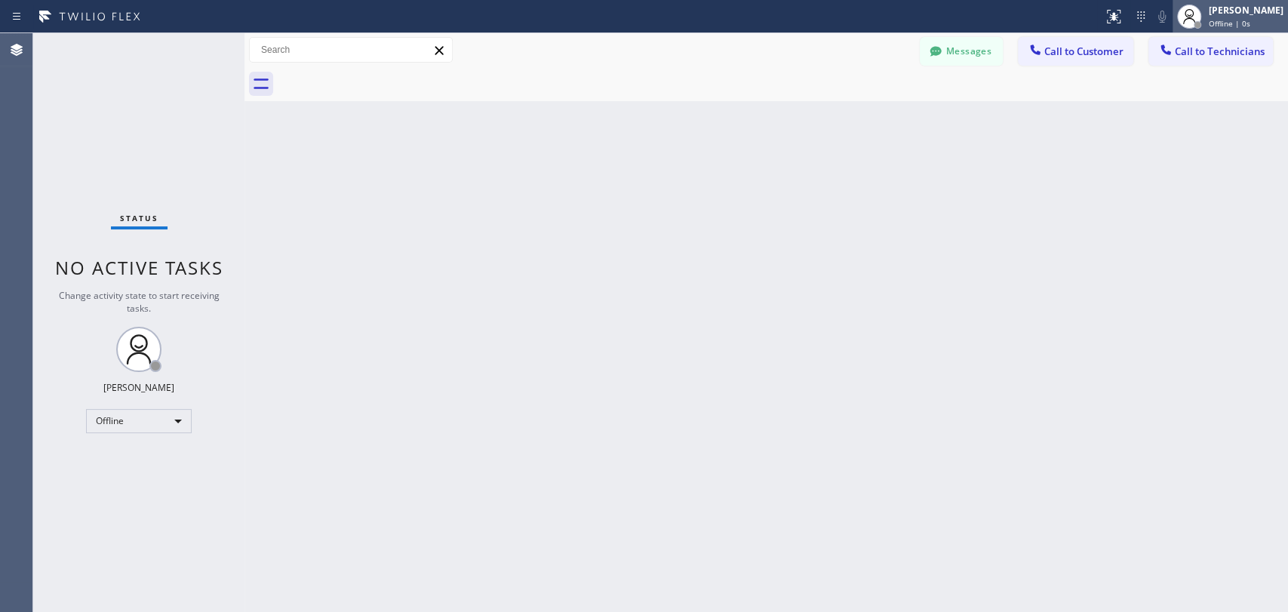
click at [1158, 25] on span "Offline | 0s" at bounding box center [1228, 23] width 41 height 11
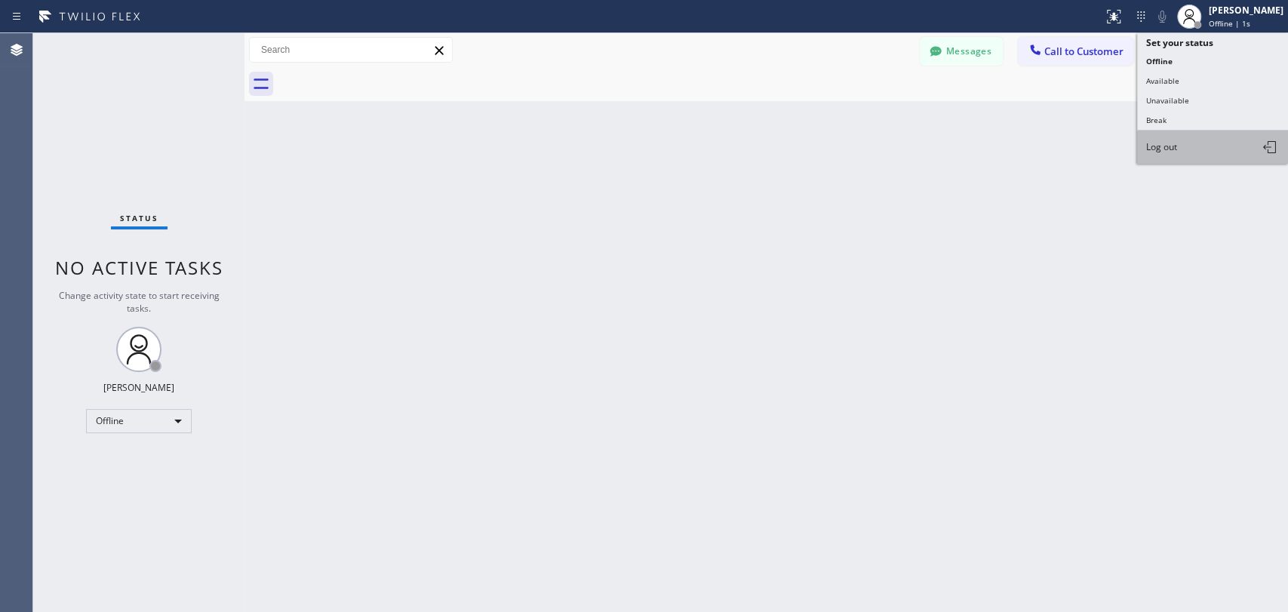
click at [1158, 147] on button "Log out" at bounding box center [1212, 147] width 151 height 33
